Goal: Book appointment/travel/reservation

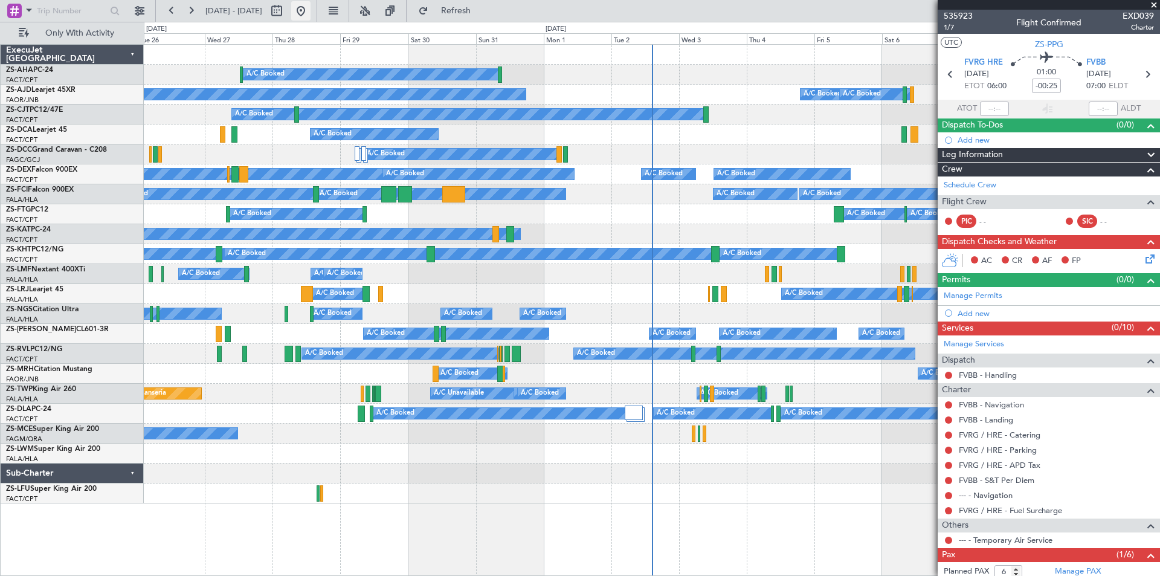
click at [311, 14] on button at bounding box center [300, 10] width 19 height 19
click at [286, 12] on button at bounding box center [276, 10] width 19 height 19
select select "8"
select select "2025"
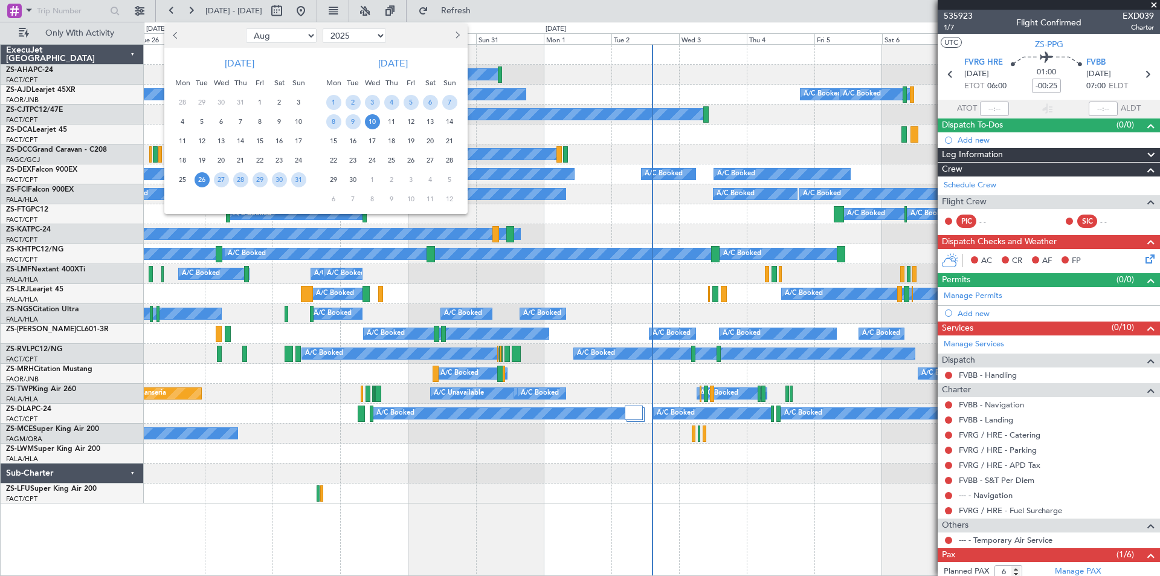
click at [431, 140] on span "20" at bounding box center [430, 141] width 15 height 15
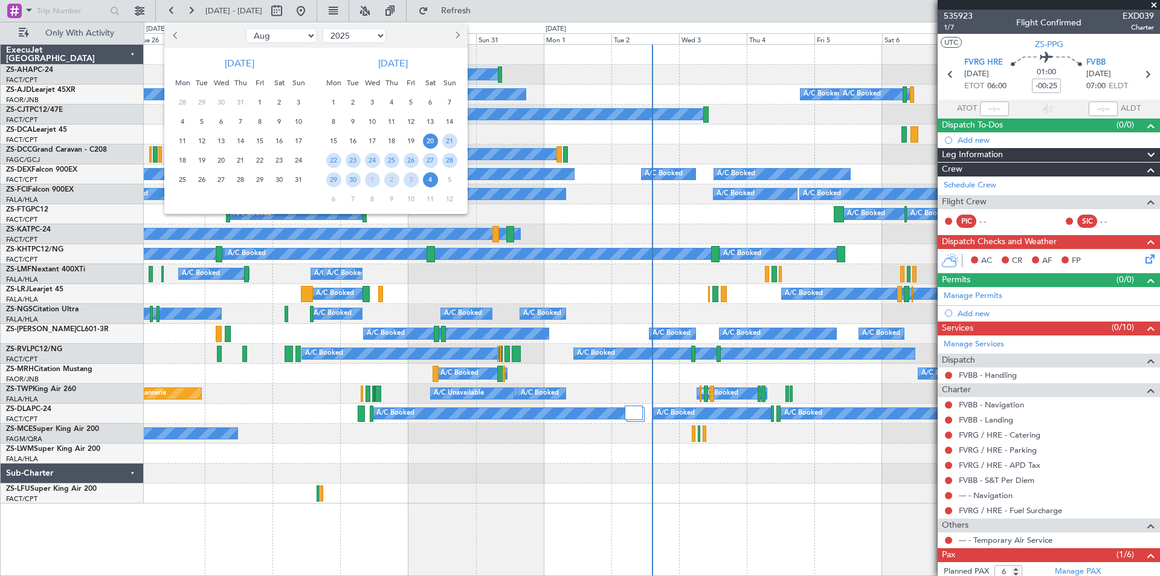
click at [436, 180] on span "4" at bounding box center [430, 179] width 15 height 15
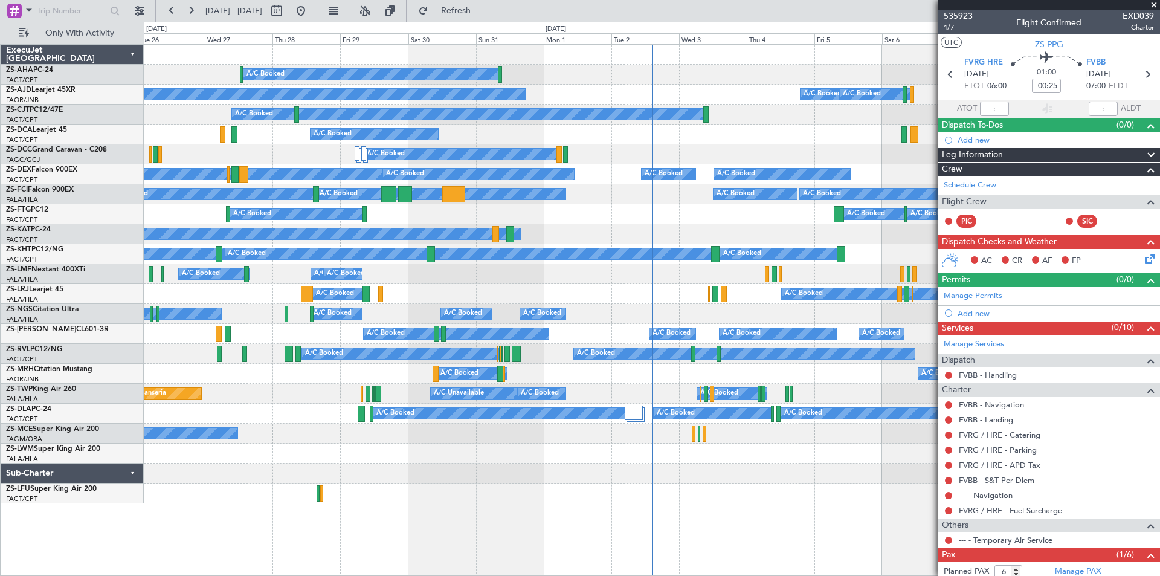
select select "9"
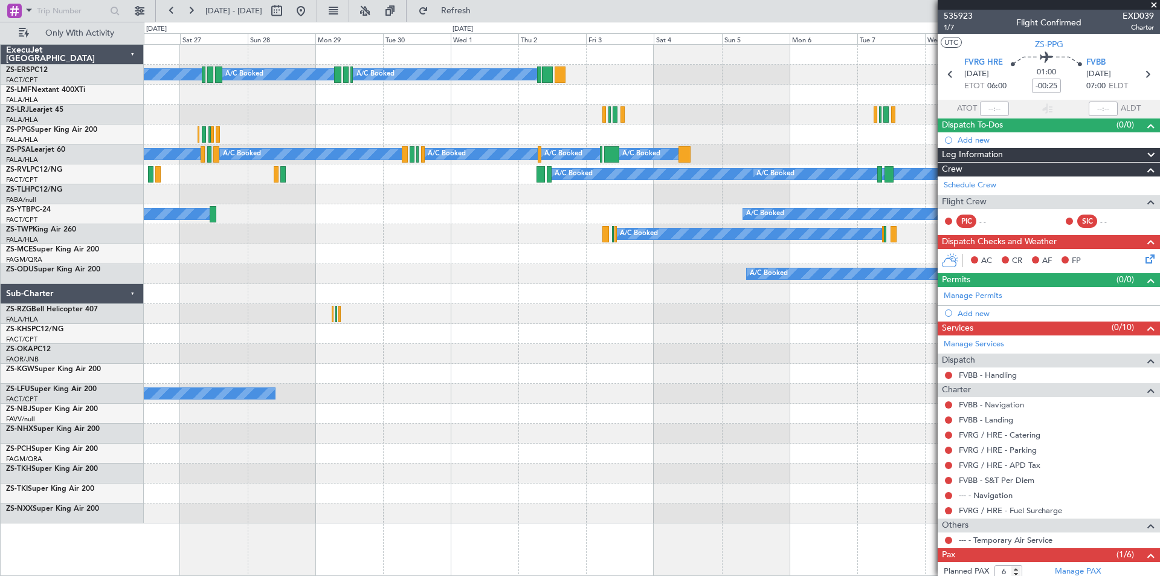
click at [365, 246] on div "A/C Booked A/C Booked A/C Booked A/C Booked A/C Booked A/C Booked A/C Booked A/…" at bounding box center [652, 284] width 1016 height 479
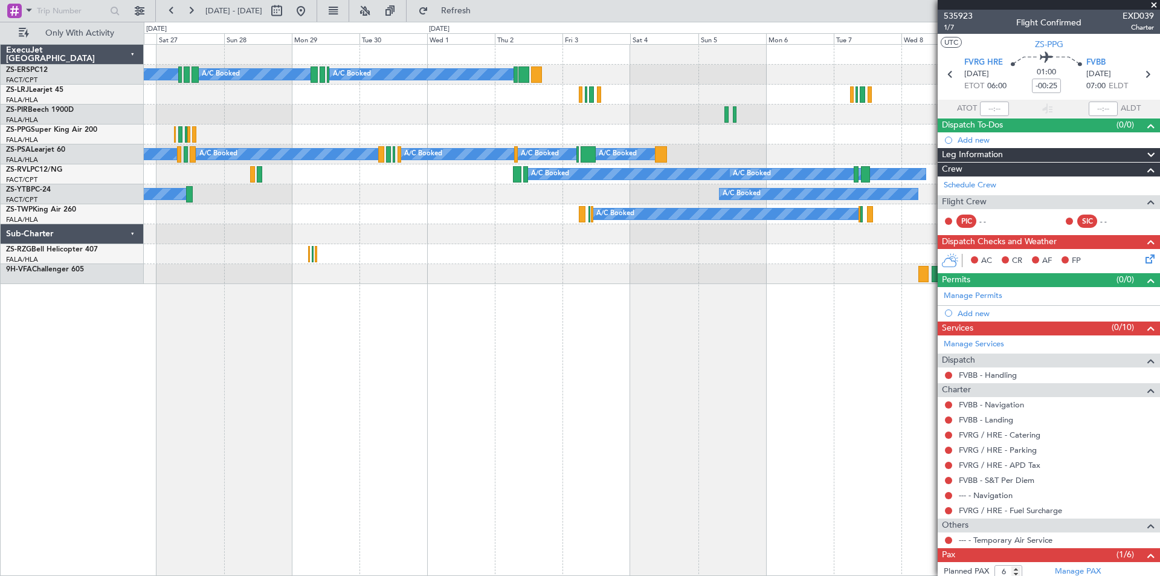
click at [1156, 5] on span at bounding box center [1154, 5] width 12 height 11
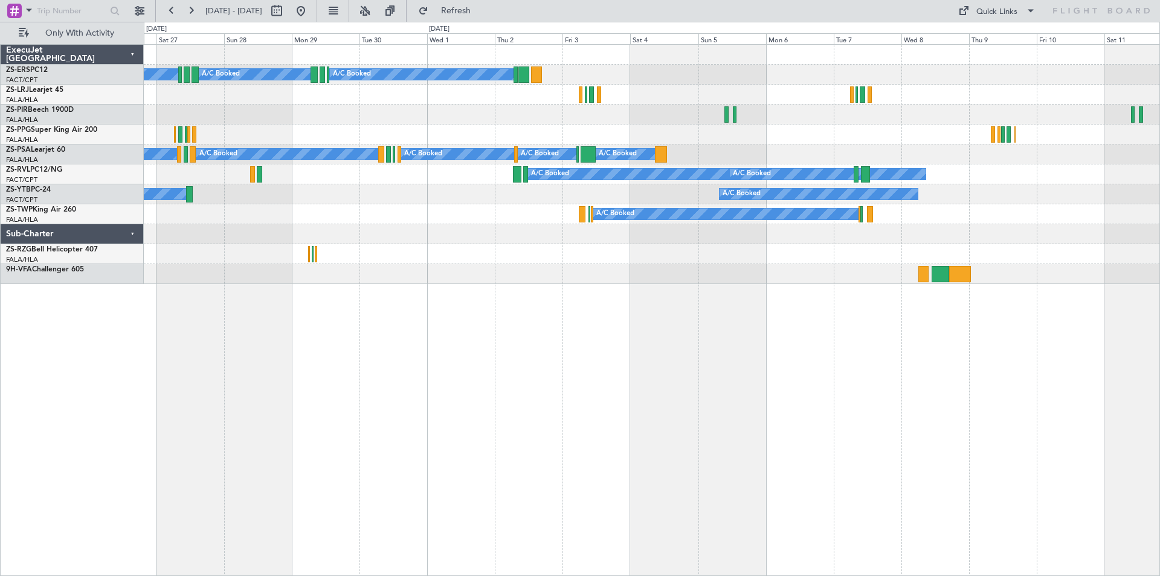
type input "0"
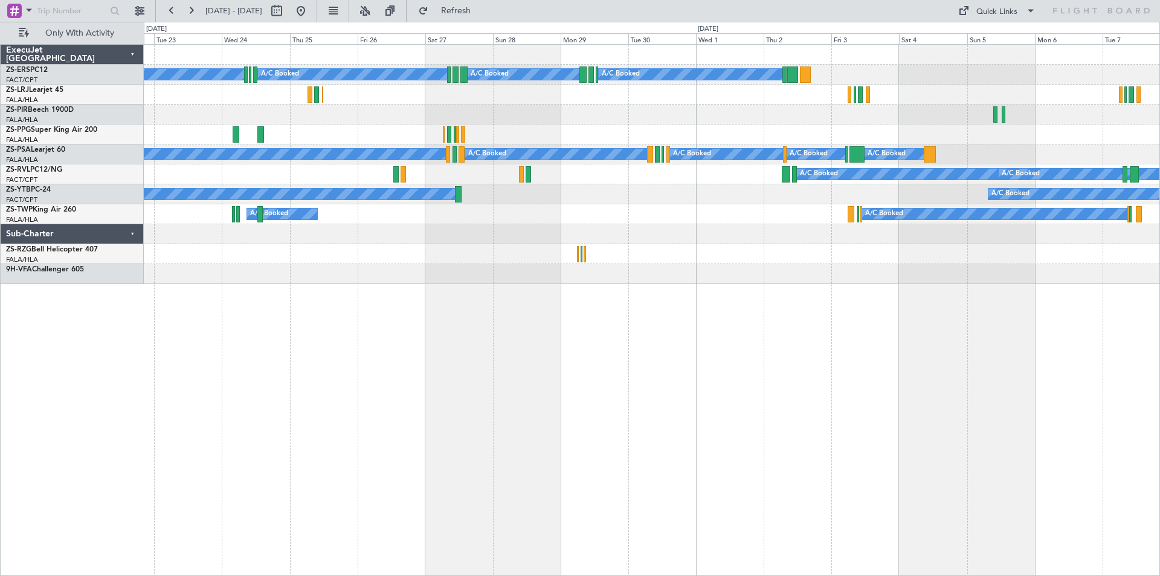
click at [560, 200] on div "A/C Booked A/C Booked" at bounding box center [652, 194] width 1016 height 20
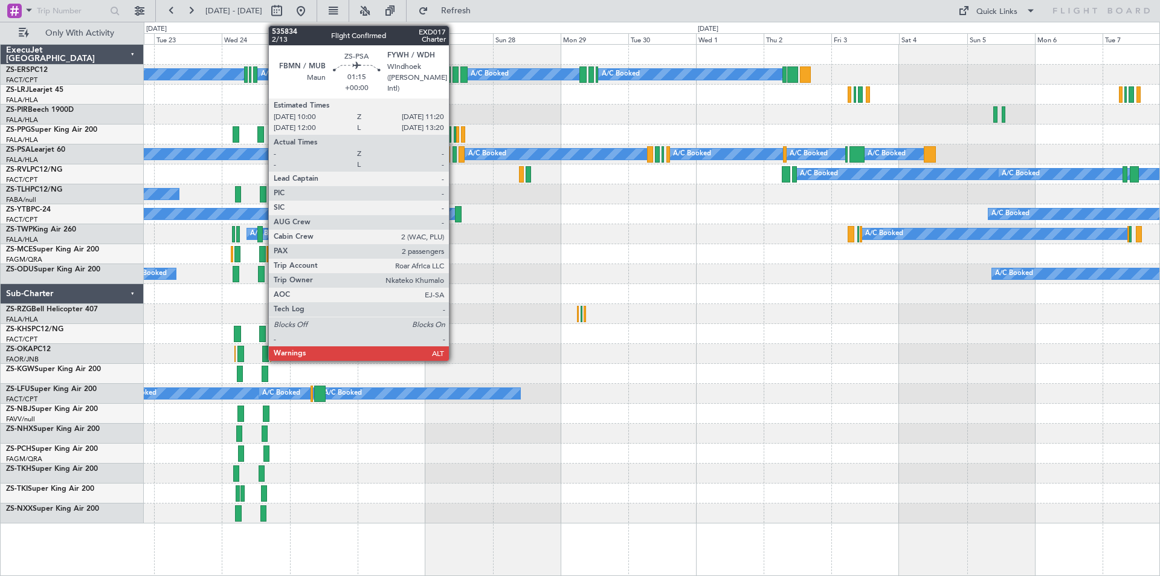
click at [455, 158] on div at bounding box center [455, 154] width 4 height 16
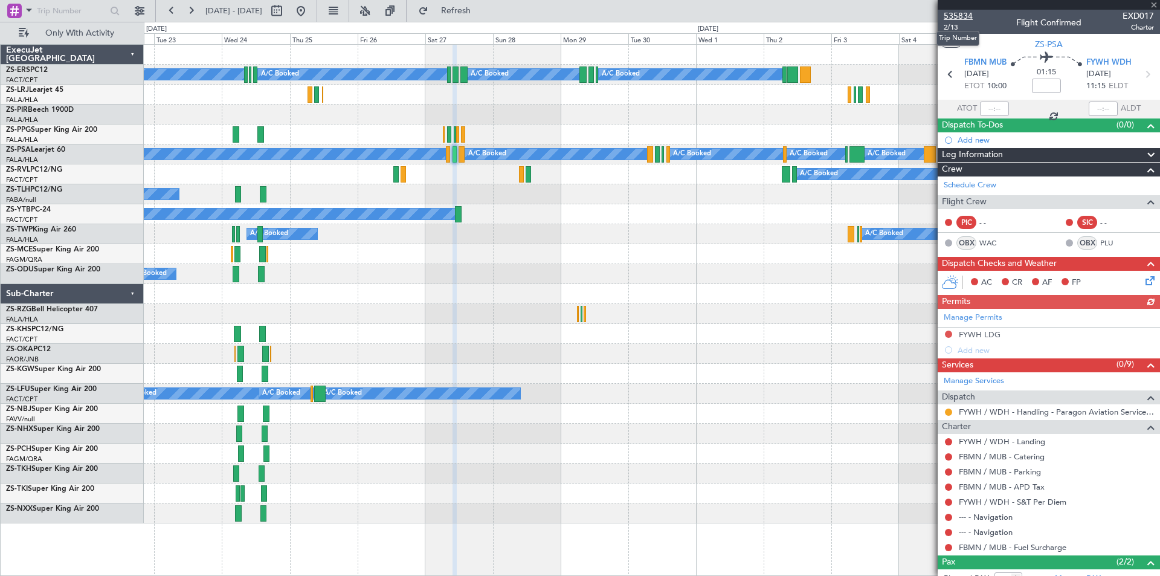
click at [962, 15] on span "535834" at bounding box center [958, 16] width 29 height 13
